Goal: Task Accomplishment & Management: Use online tool/utility

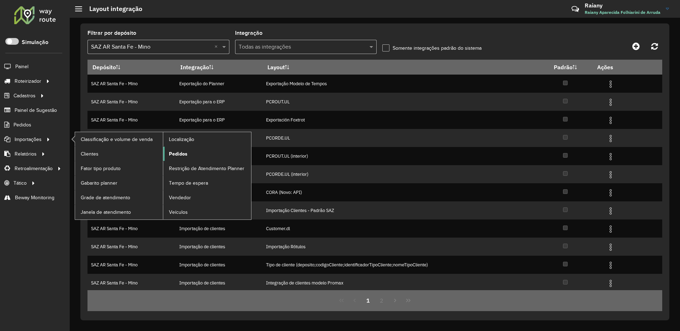
click at [172, 151] on span "Pedidos" at bounding box center [178, 153] width 18 height 7
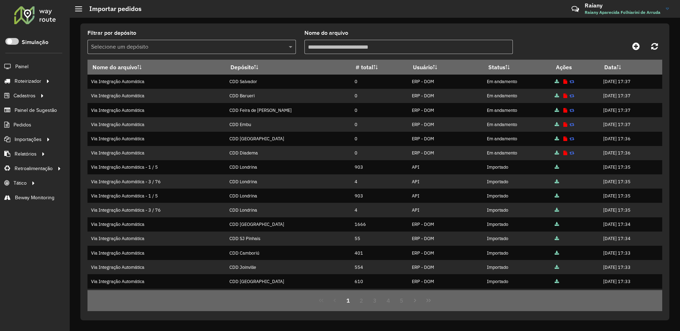
click at [220, 46] on input "text" at bounding box center [184, 47] width 187 height 9
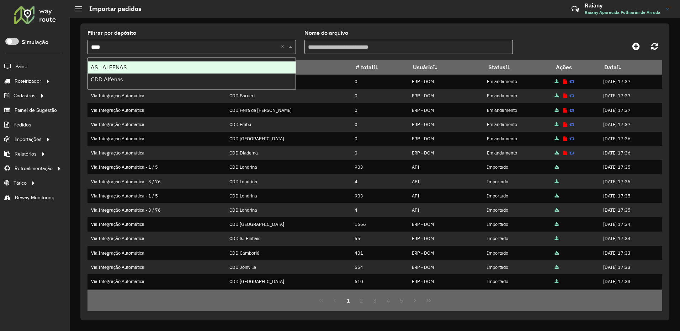
type input "*****"
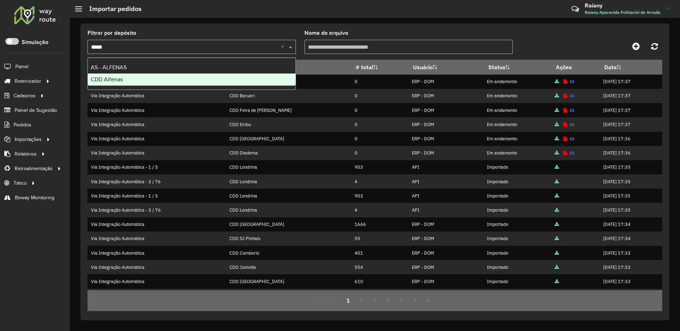
click at [173, 77] on div "CDD Alfenas" at bounding box center [192, 80] width 208 height 12
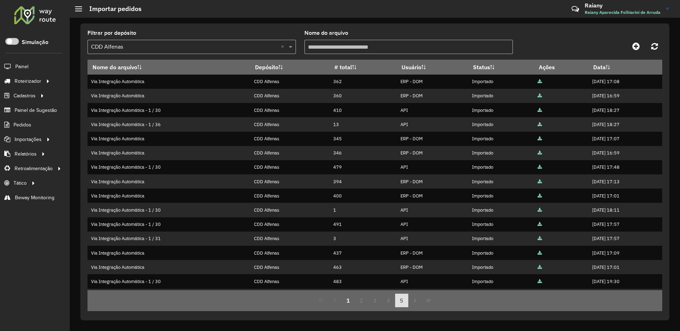
click at [398, 300] on button "5" at bounding box center [402, 301] width 14 height 14
click at [390, 301] on button "6" at bounding box center [388, 301] width 14 height 14
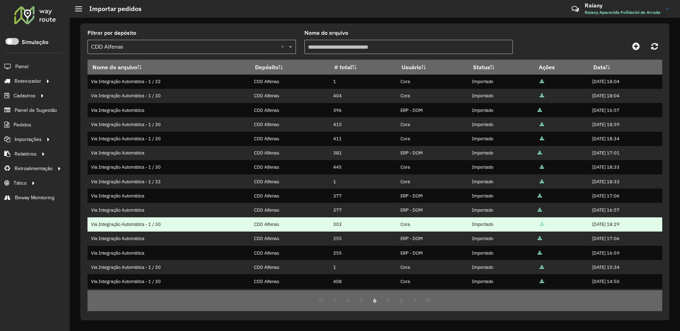
click at [540, 225] on icon at bounding box center [542, 225] width 4 height 5
